Goal: Transaction & Acquisition: Obtain resource

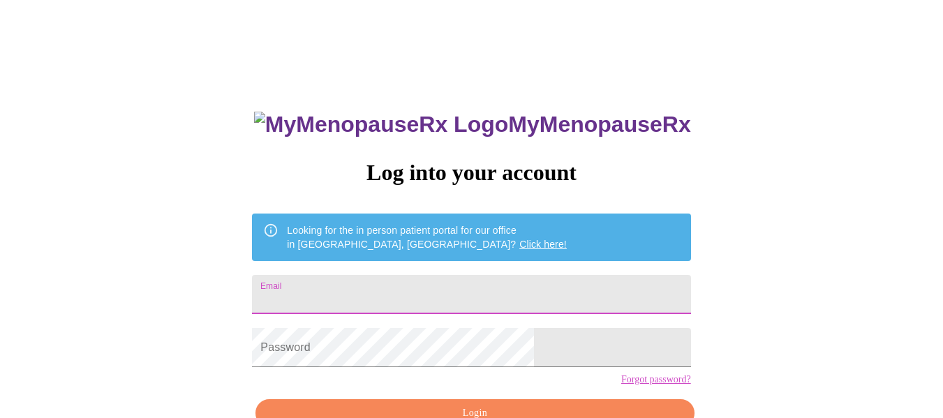
click at [456, 293] on input "Email" at bounding box center [471, 294] width 438 height 39
type input "[EMAIL_ADDRESS][DOMAIN_NAME]"
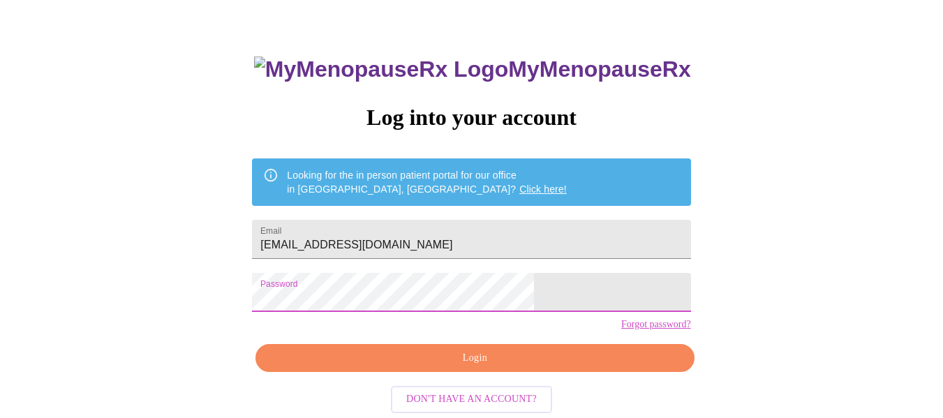
scroll to position [59, 0]
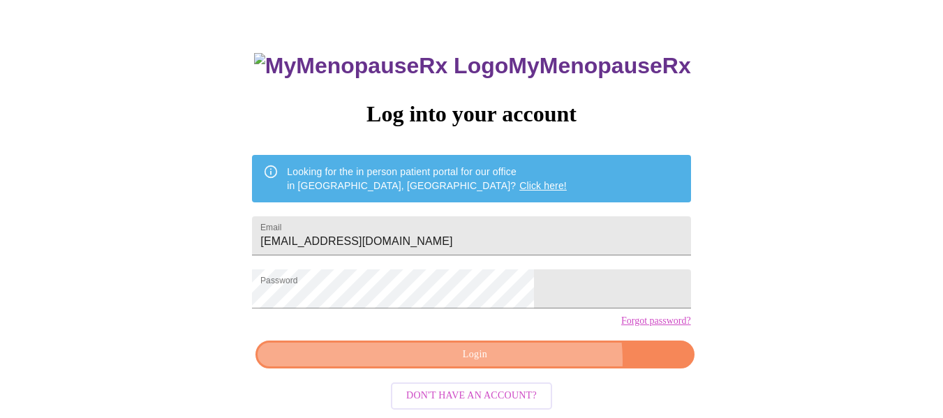
click at [518, 364] on span "Login" at bounding box center [475, 354] width 406 height 17
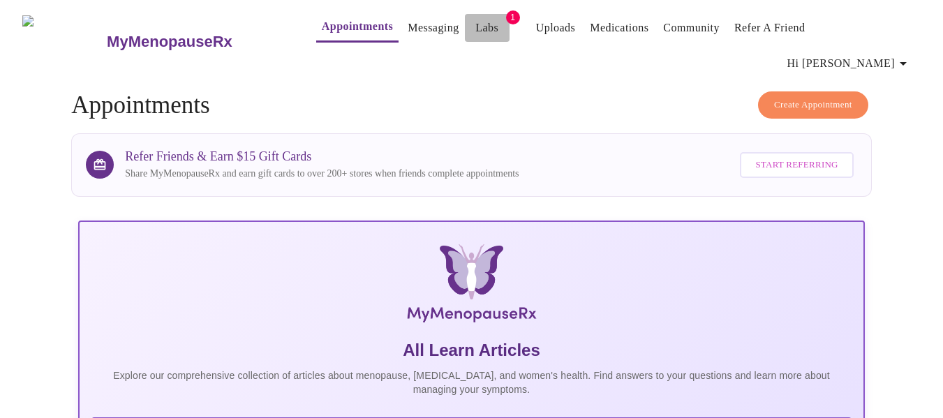
click at [480, 34] on button "Labs" at bounding box center [487, 28] width 45 height 28
click at [475, 36] on link "Labs" at bounding box center [486, 28] width 23 height 20
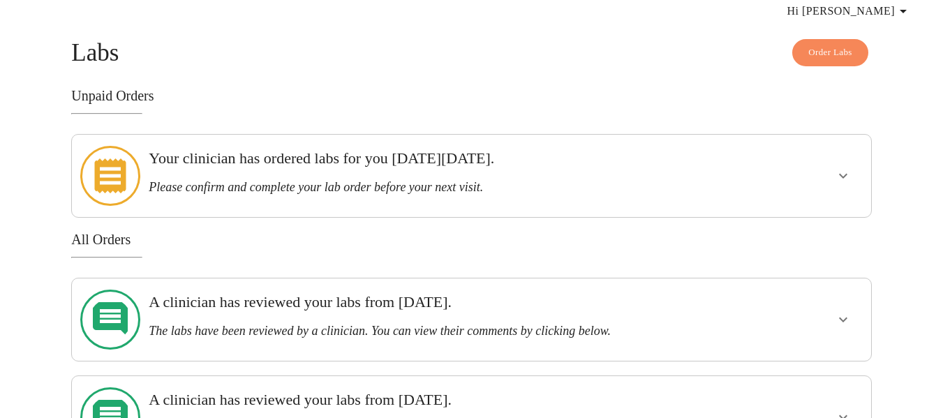
scroll to position [52, 0]
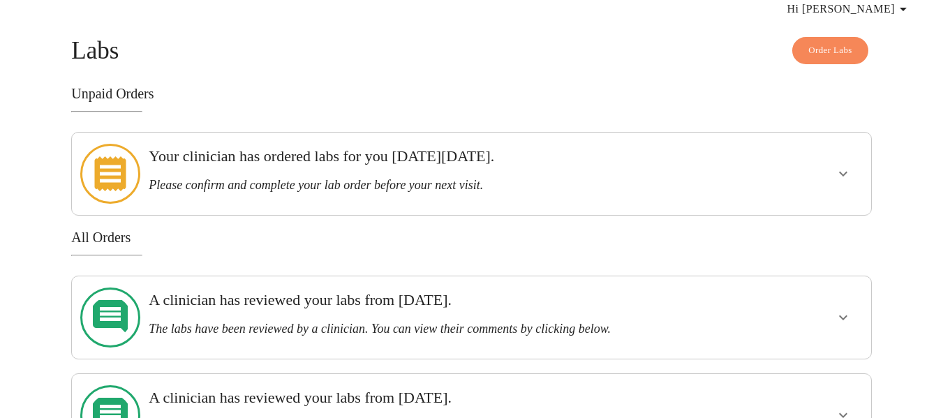
click at [843, 165] on icon "show more" at bounding box center [843, 173] width 17 height 17
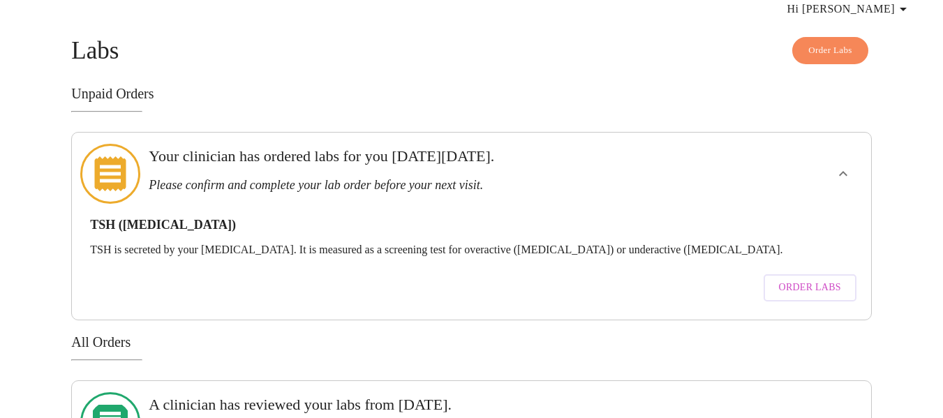
click at [786, 279] on span "Order Labs" at bounding box center [810, 287] width 62 height 17
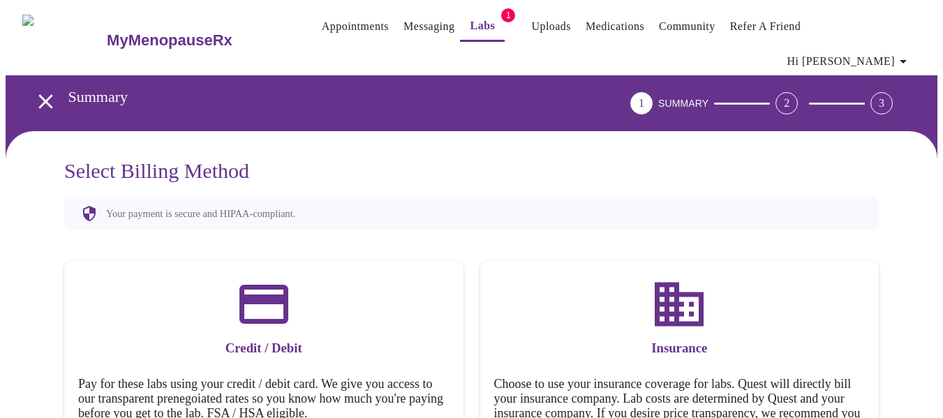
scroll to position [92, 0]
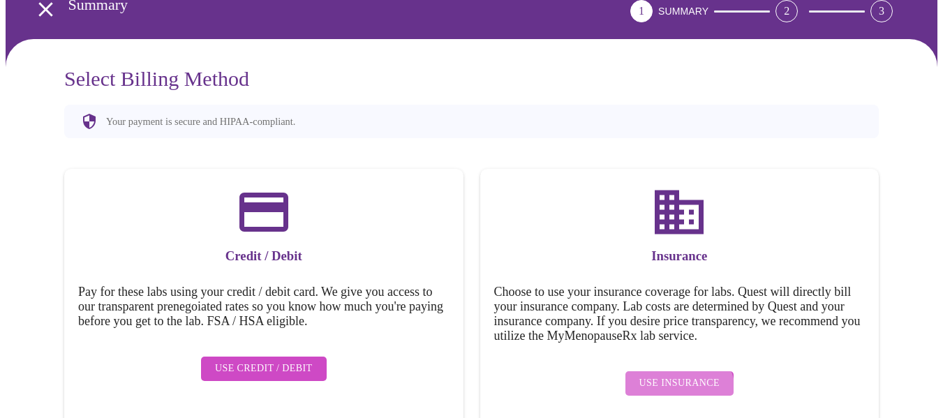
click at [672, 371] on button "Use Insurance" at bounding box center [679, 383] width 108 height 24
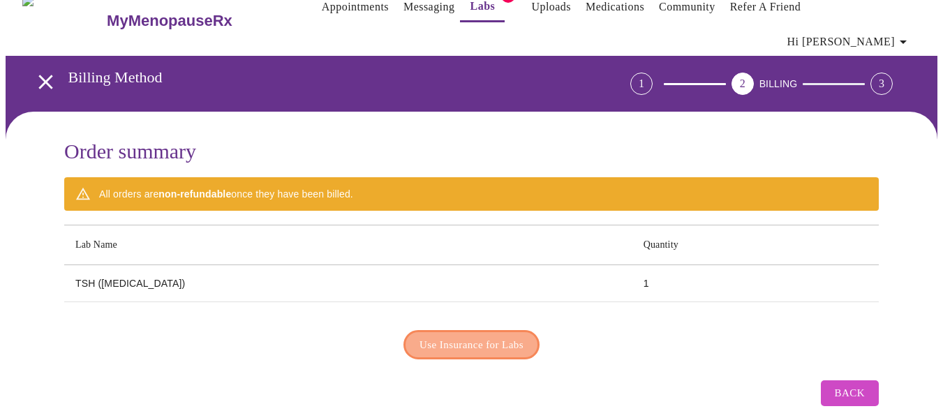
click at [499, 332] on button "Use Insurance for Labs" at bounding box center [471, 344] width 136 height 29
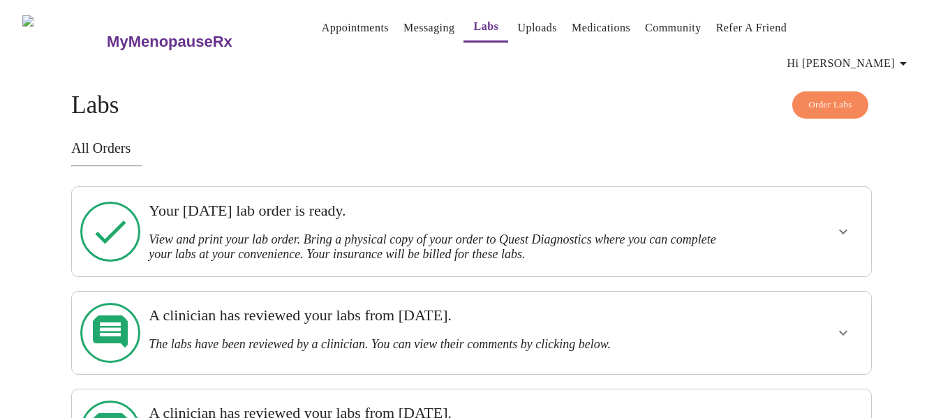
click at [843, 230] on icon "show more" at bounding box center [843, 232] width 8 height 5
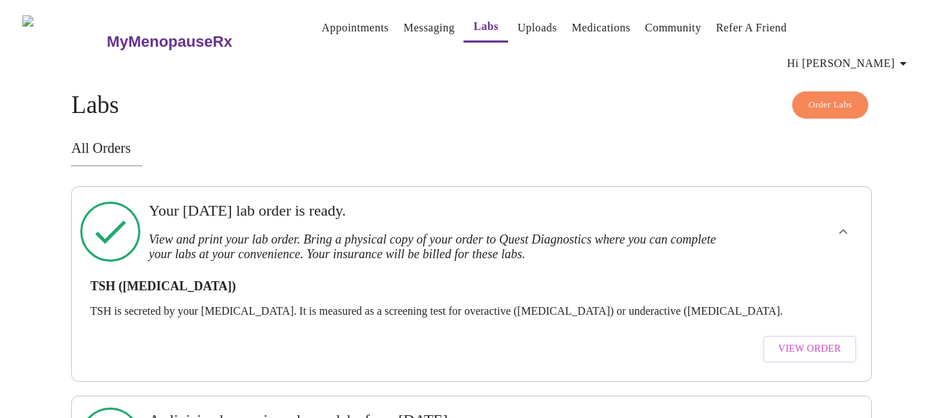
click at [796, 341] on span "View Order" at bounding box center [809, 349] width 63 height 17
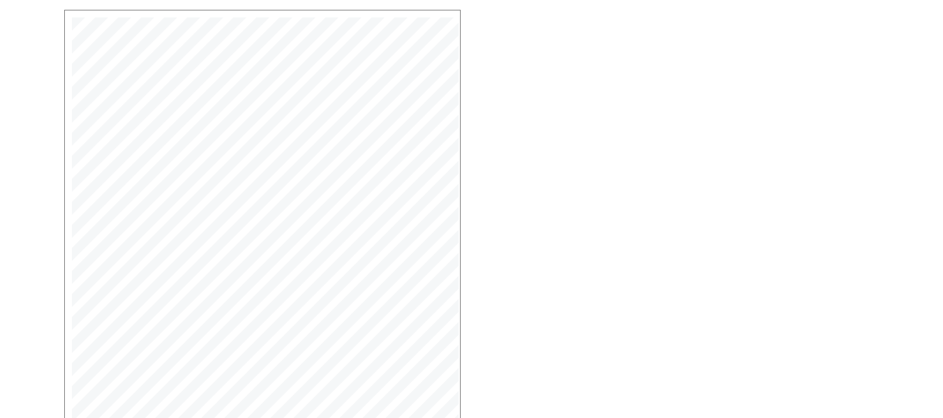
scroll to position [418, 0]
click at [138, 379] on button "Open Larger PDF" at bounding box center [128, 386] width 121 height 27
click at [752, 267] on div "MyMenopauseRx Medical Group [STREET_ADDRESS] Phone: [PHONE_NUMBER] Fax: [PHONE_…" at bounding box center [471, 128] width 837 height 579
click at [156, 380] on button "Open Larger PDF" at bounding box center [128, 386] width 121 height 27
